Goal: Transaction & Acquisition: Subscribe to service/newsletter

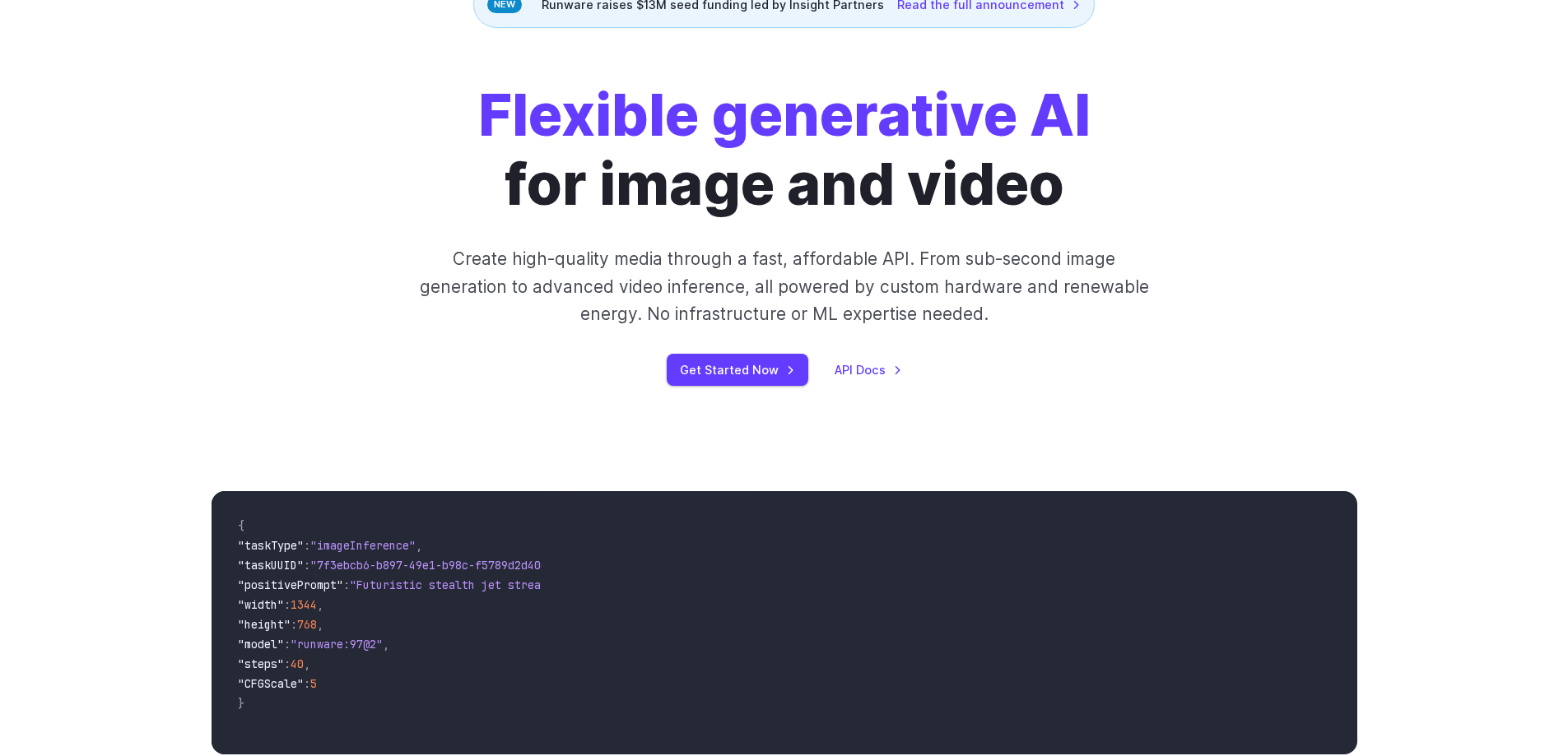
scroll to position [165, 0]
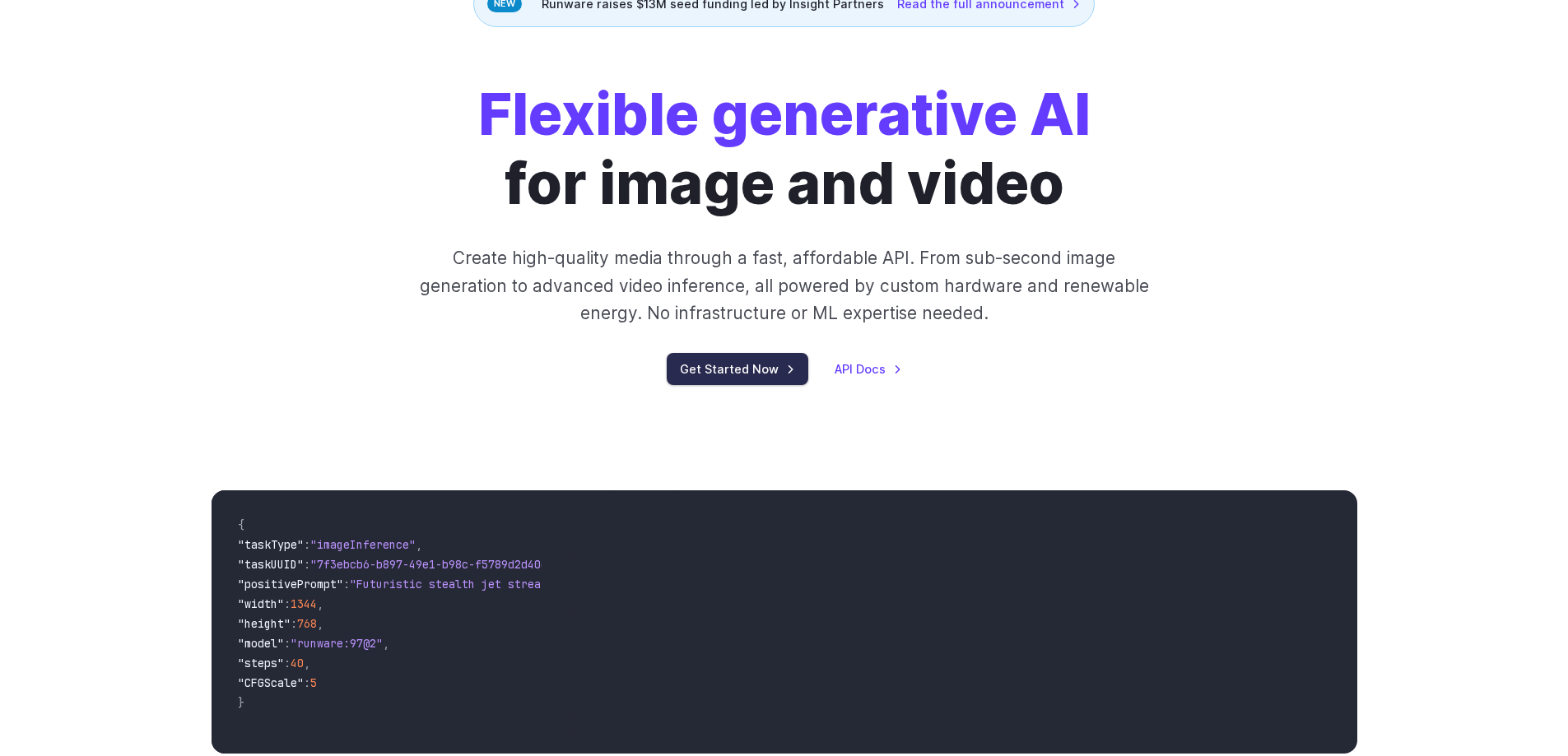
click at [744, 380] on link "Get Started Now" at bounding box center [737, 369] width 142 height 32
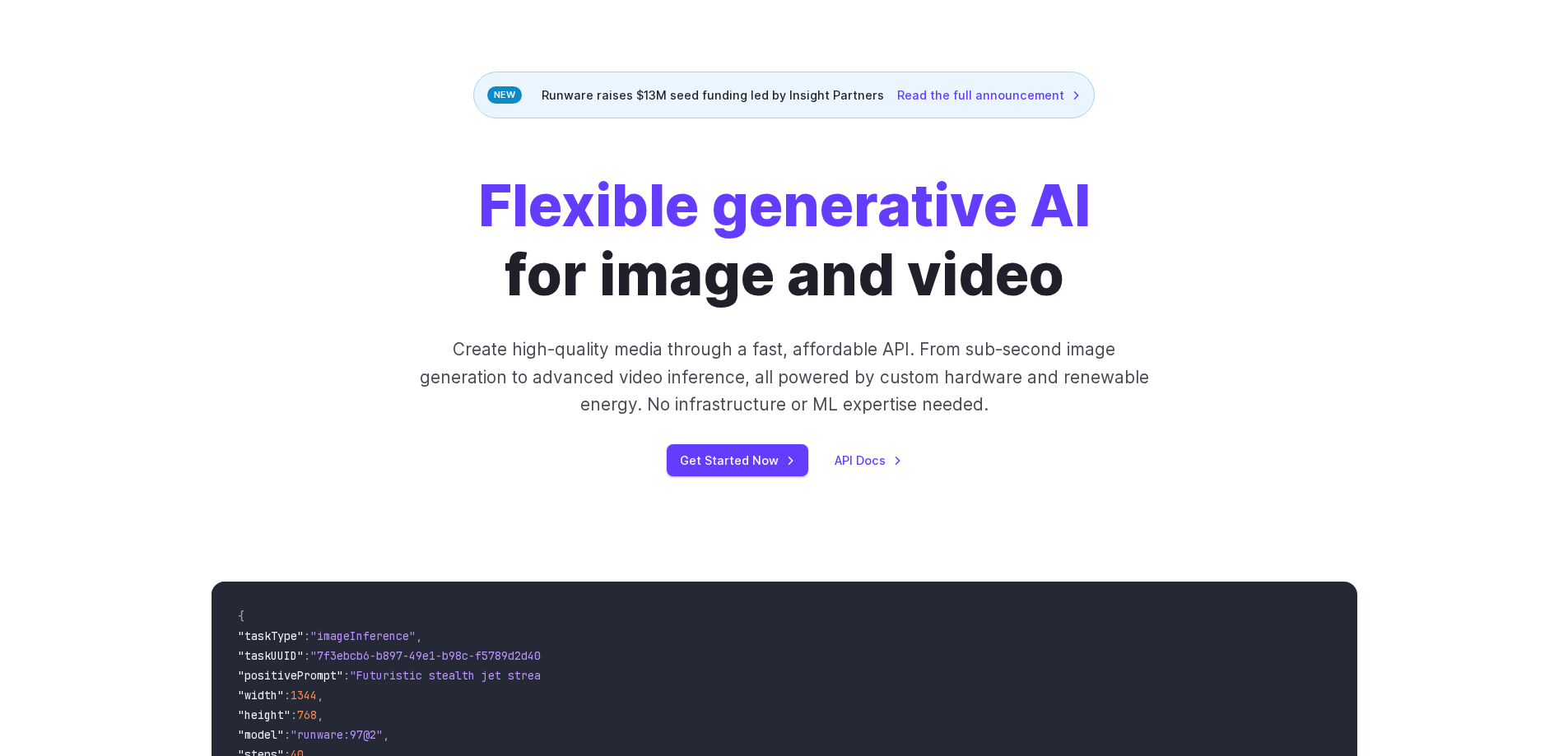
scroll to position [0, 0]
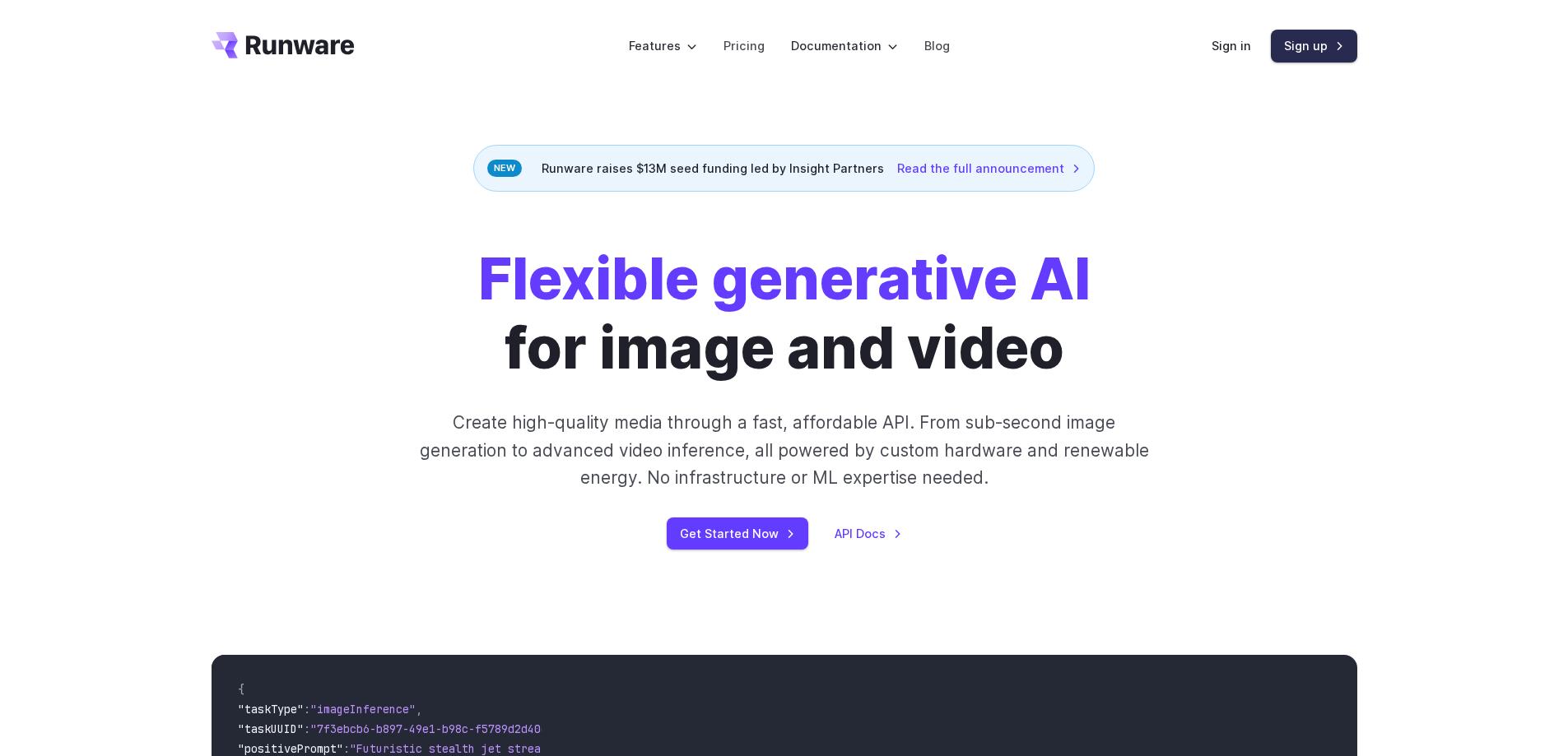
click at [1352, 37] on link "Sign up" at bounding box center [1313, 45] width 86 height 32
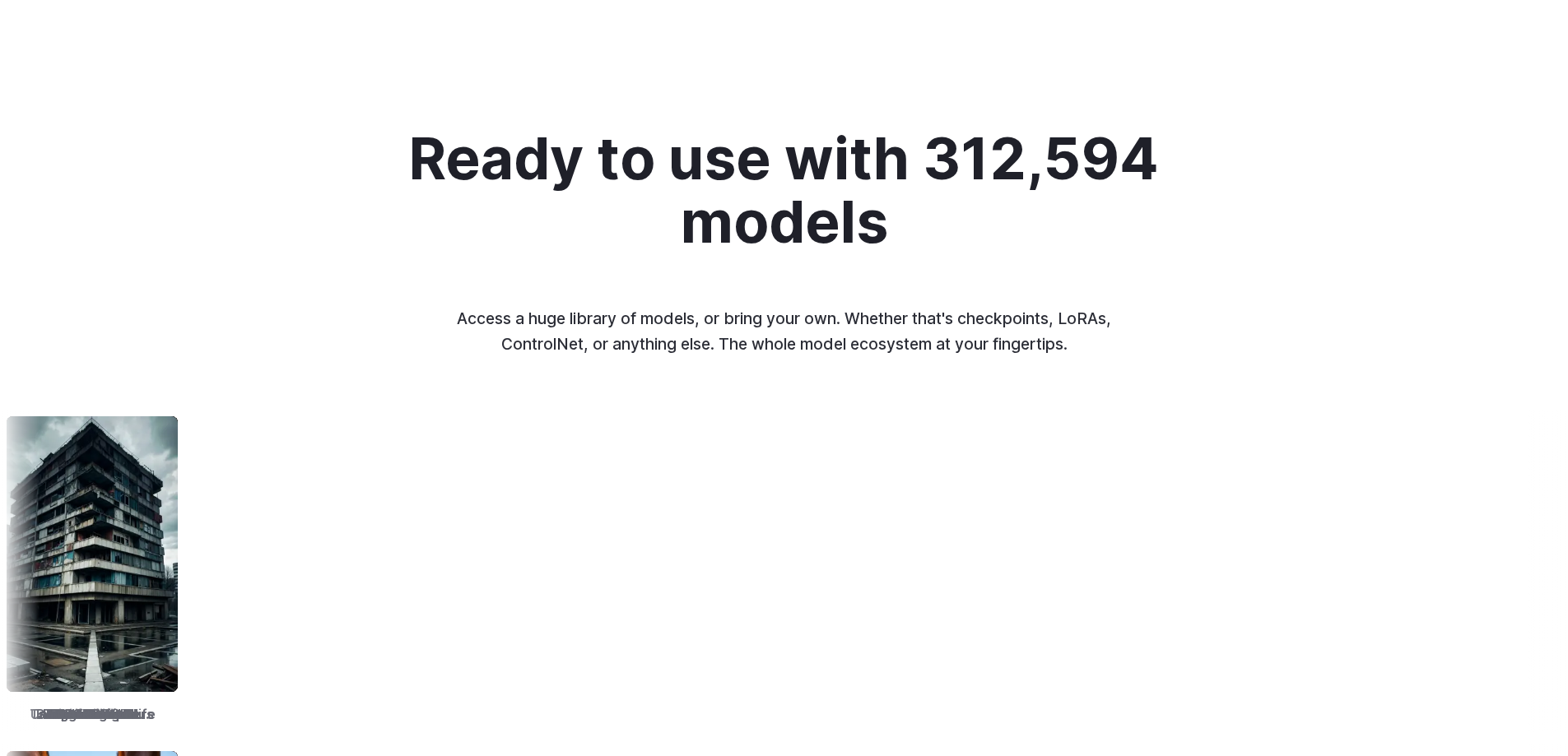
scroll to position [2386, 0]
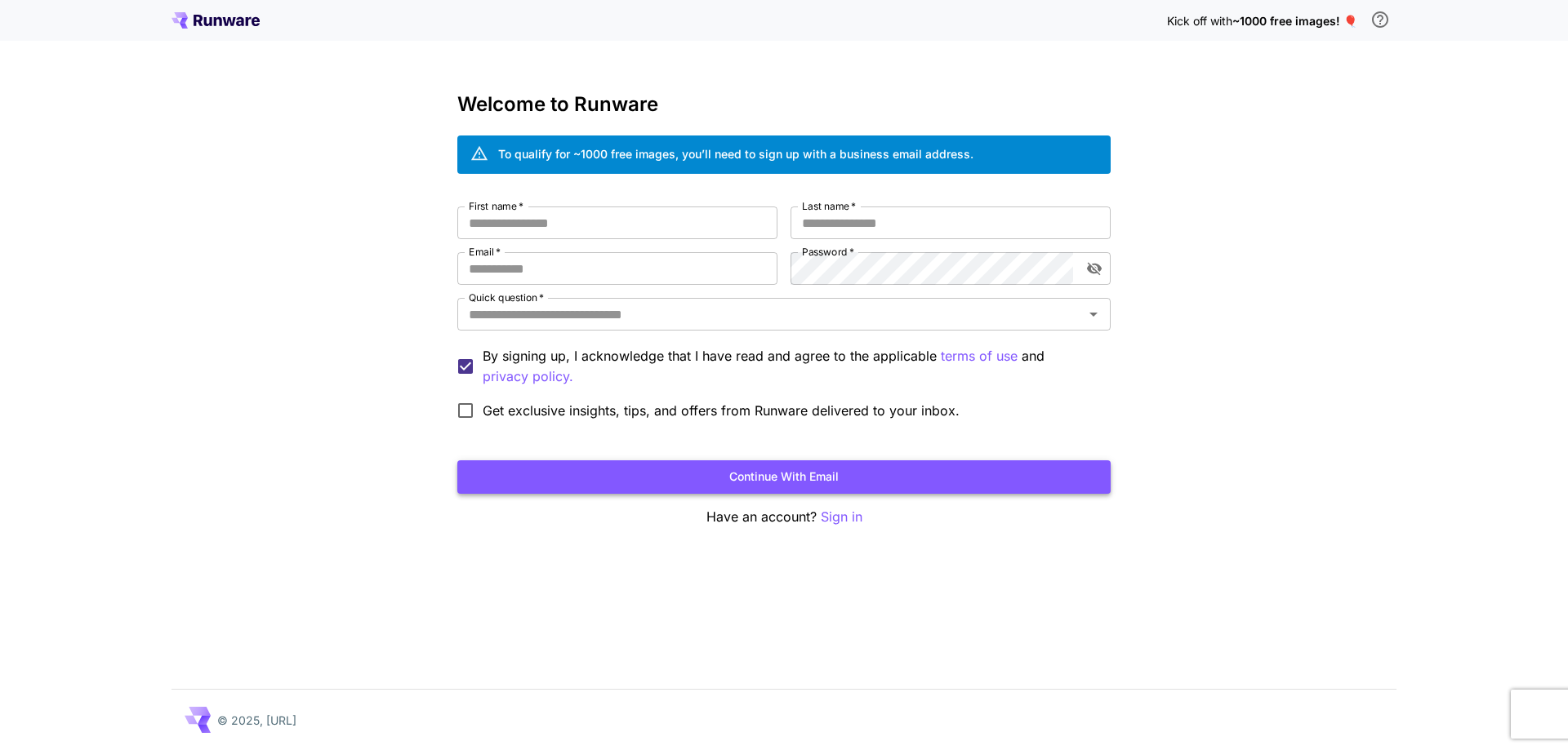
click at [928, 480] on button "Continue with email" at bounding box center [784, 477] width 653 height 33
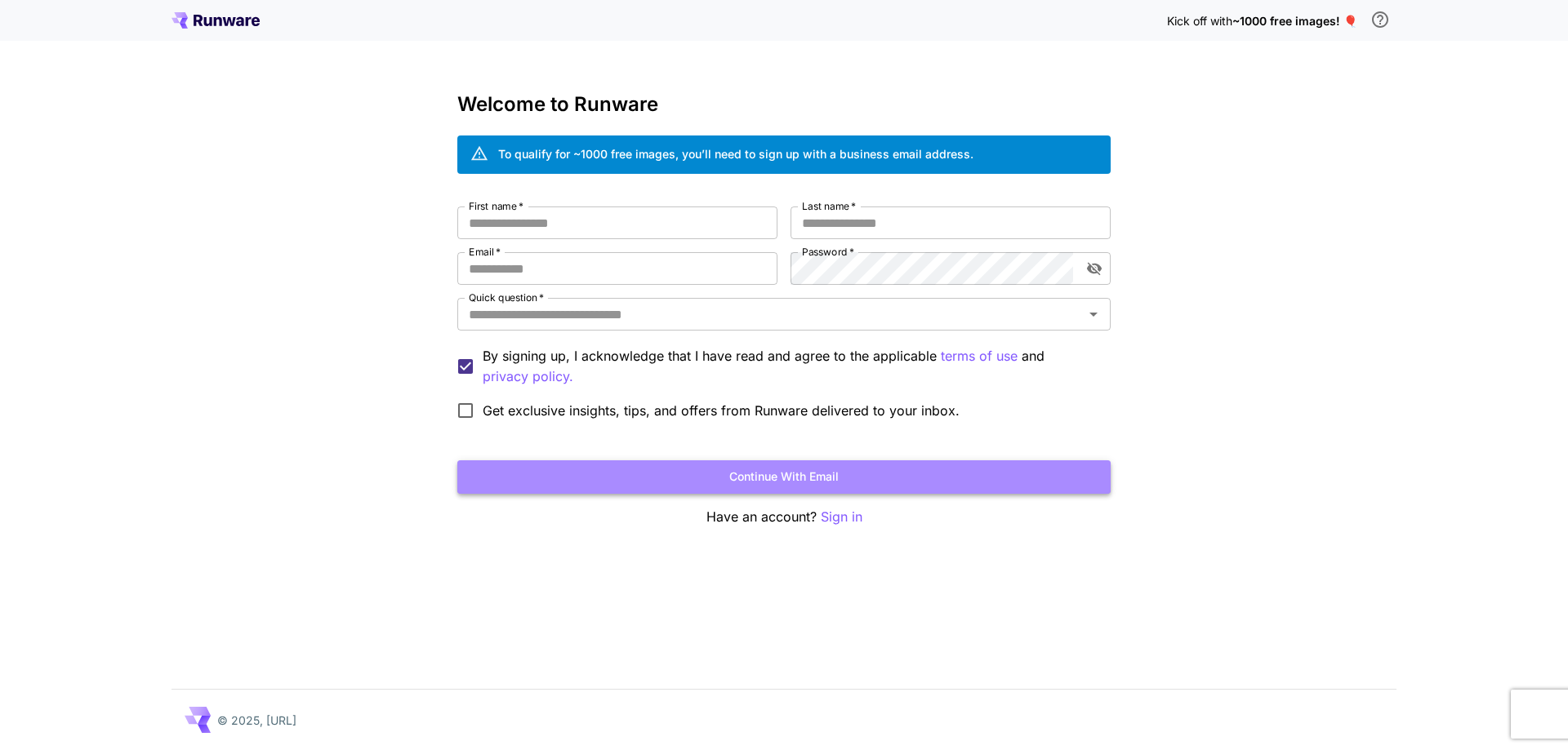
click at [919, 485] on button "Continue with email" at bounding box center [784, 477] width 653 height 33
